Goal: Go to known website: Access a specific website the user already knows

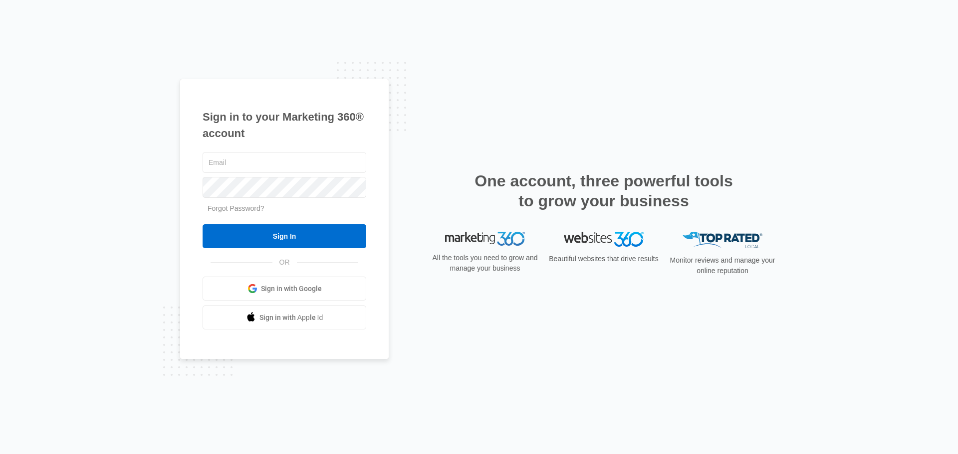
click at [279, 284] on span "Sign in with Google" at bounding box center [291, 289] width 61 height 10
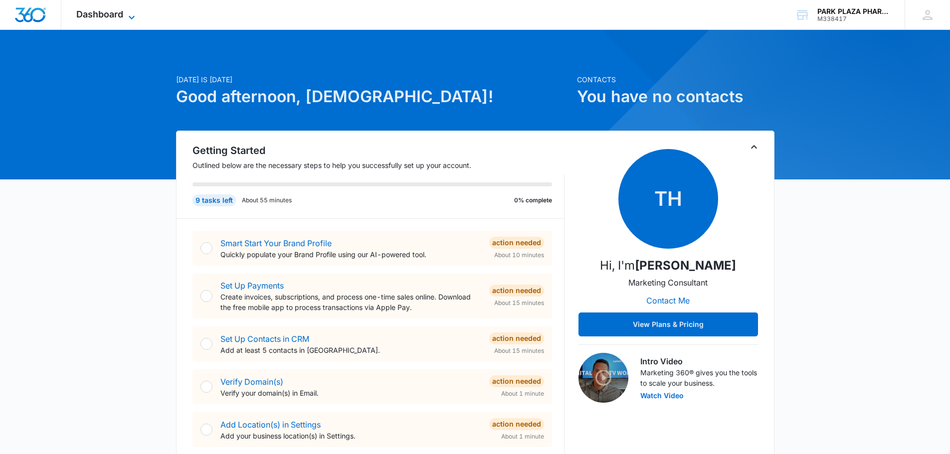
click at [118, 12] on span "Dashboard" at bounding box center [99, 14] width 47 height 10
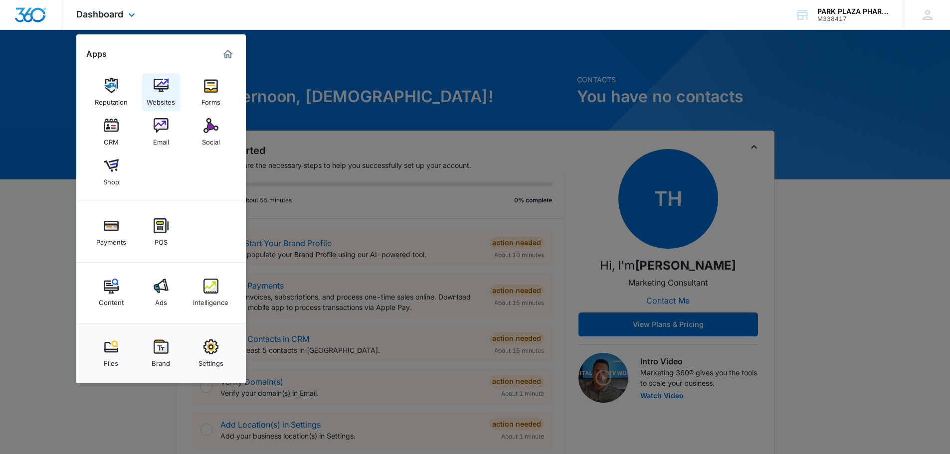
click at [155, 94] on div "Websites" at bounding box center [161, 99] width 28 height 13
